Goal: Check status

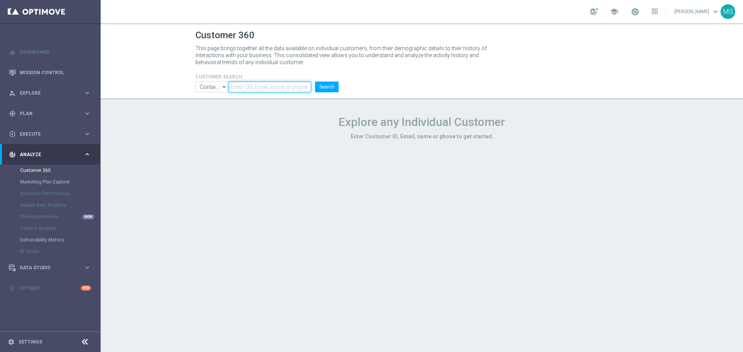
click at [294, 88] on input "text" at bounding box center [270, 87] width 82 height 11
paste input "3385938"
type input "3385938"
click at [317, 85] on button "Search" at bounding box center [327, 87] width 24 height 11
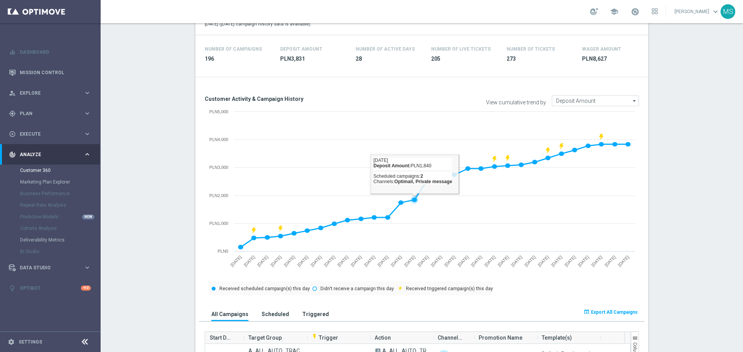
scroll to position [348, 0]
